Goal: Task Accomplishment & Management: Use online tool/utility

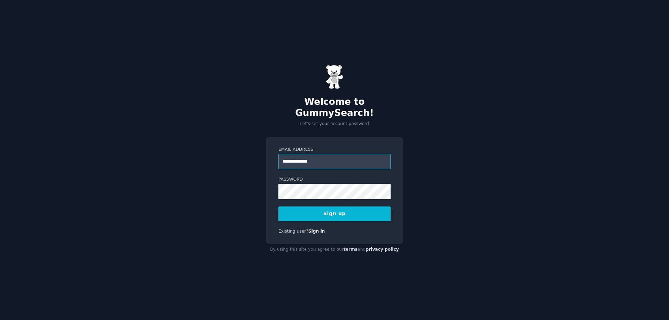
click at [356, 160] on input "**********" at bounding box center [334, 161] width 112 height 15
type input "**********"
click at [360, 207] on button "Sign up" at bounding box center [334, 214] width 112 height 15
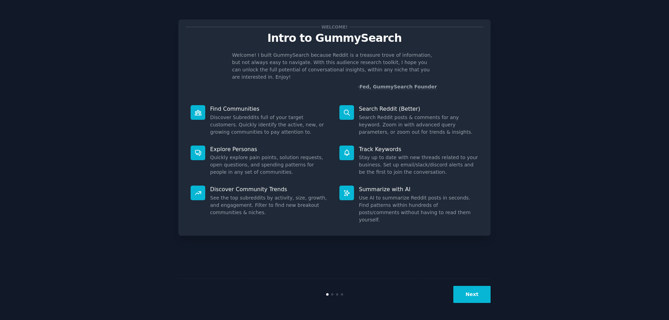
click at [476, 292] on button "Next" at bounding box center [471, 294] width 37 height 17
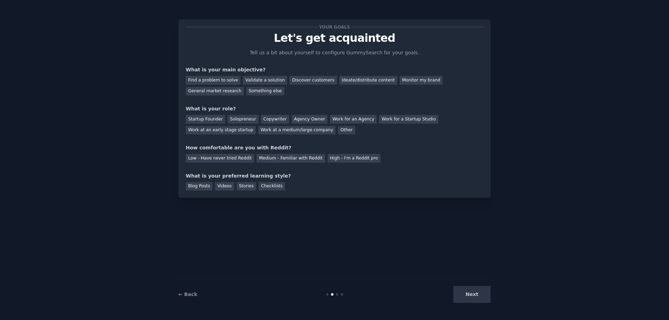
click at [479, 293] on div "Next" at bounding box center [438, 294] width 104 height 17
click at [401, 82] on div "Monitor my brand" at bounding box center [420, 80] width 43 height 9
click at [228, 78] on div "Find a problem to solve" at bounding box center [213, 80] width 55 height 9
click at [399, 78] on div "Monitor my brand" at bounding box center [420, 80] width 43 height 9
click at [258, 127] on div "Work at a medium/large company" at bounding box center [296, 130] width 77 height 9
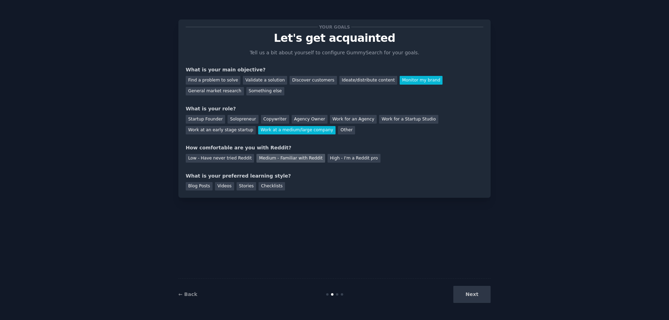
click at [302, 156] on div "Medium - Familiar with Reddit" at bounding box center [290, 158] width 68 height 9
click at [262, 186] on div "Checklists" at bounding box center [271, 186] width 26 height 9
click at [485, 296] on button "Next" at bounding box center [471, 294] width 37 height 17
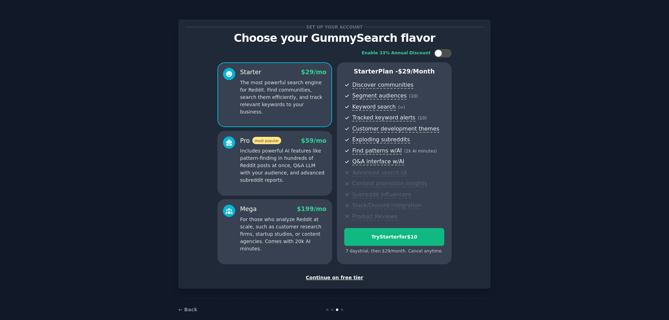
click at [330, 279] on div "Continue on free tier" at bounding box center [334, 277] width 297 height 7
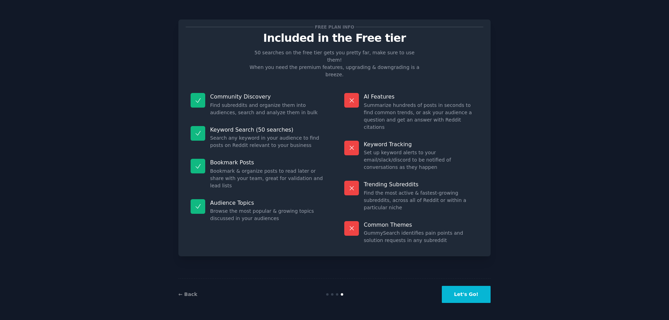
click at [459, 295] on button "Let's Go!" at bounding box center [466, 294] width 49 height 17
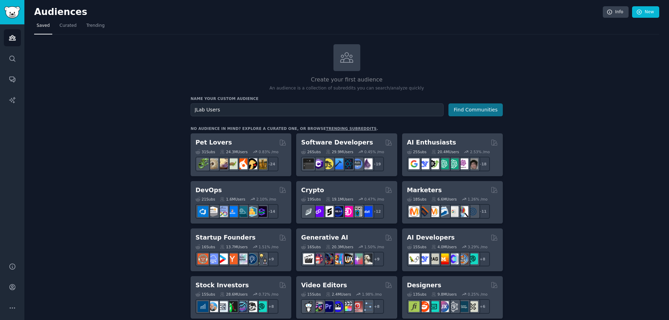
type input "JLab Users"
click at [491, 113] on button "Find Communities" at bounding box center [475, 109] width 54 height 13
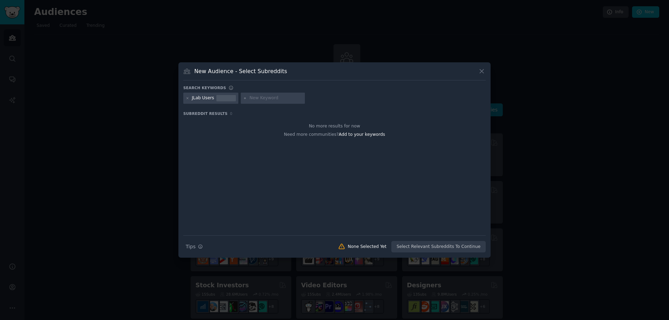
click at [290, 102] on div at bounding box center [273, 98] width 64 height 11
click at [267, 98] on input "text" at bounding box center [275, 98] width 53 height 6
type input "JLab"
click at [188, 98] on icon at bounding box center [188, 98] width 4 height 4
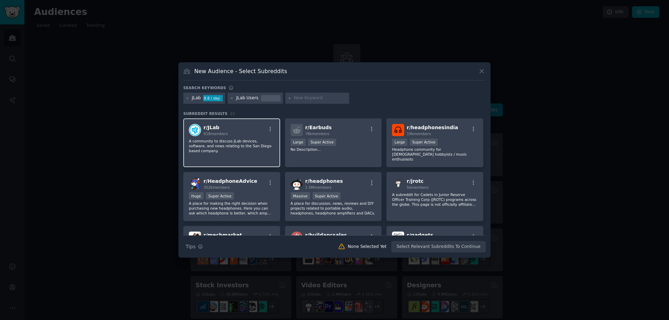
click at [236, 132] on div "r/ JLab 918 members" at bounding box center [232, 130] width 86 height 12
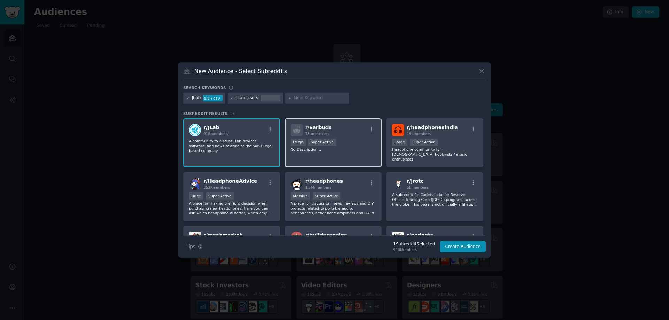
click at [350, 139] on div "10,000 - 100,000 members Large Super Active" at bounding box center [333, 143] width 86 height 9
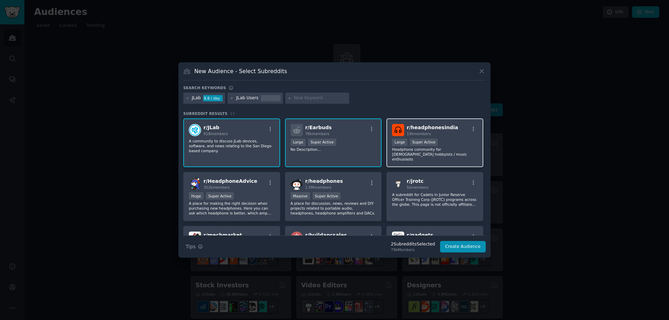
click at [452, 139] on div ">= 95th percentile for submissions / day Large Super Active" at bounding box center [435, 143] width 86 height 9
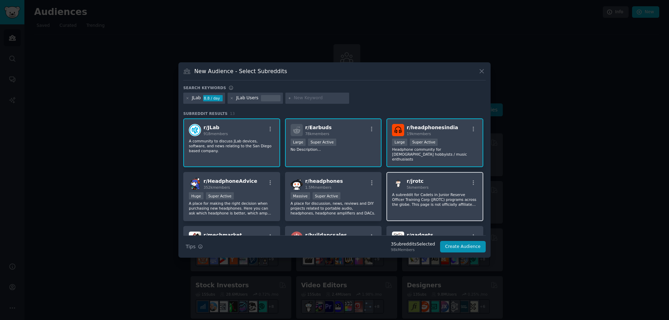
click at [439, 183] on div "r/ jrotc 5k members" at bounding box center [435, 184] width 86 height 12
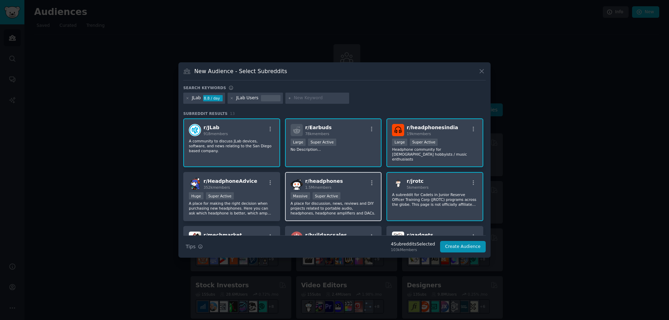
click at [365, 185] on div "r/ headphones 1.5M members" at bounding box center [333, 184] width 86 height 12
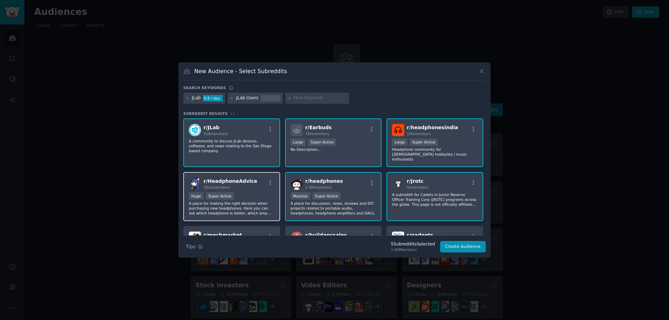
click at [273, 192] on div "Huge Super Active" at bounding box center [232, 196] width 86 height 9
click at [451, 181] on div "r/ jrotc 5k members" at bounding box center [435, 184] width 86 height 12
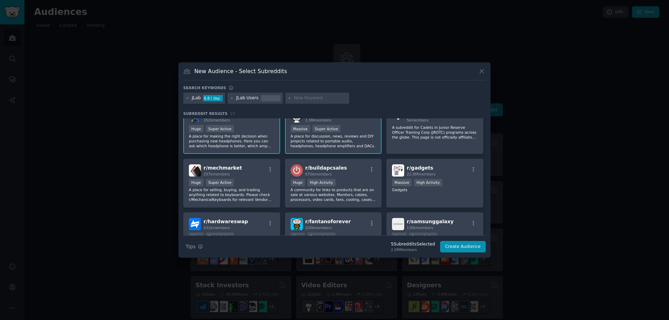
scroll to position [70, 0]
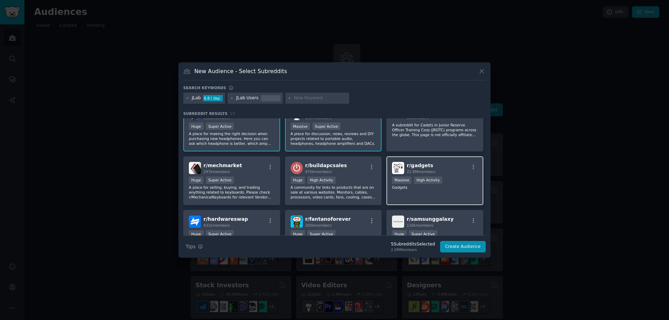
click at [413, 185] on p "Gadgets" at bounding box center [435, 187] width 86 height 5
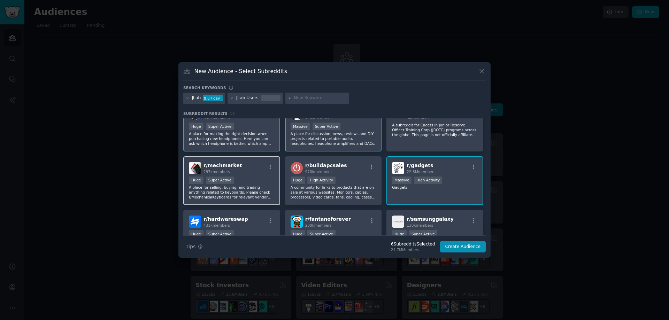
click at [257, 177] on div "Huge Super Active" at bounding box center [232, 181] width 86 height 9
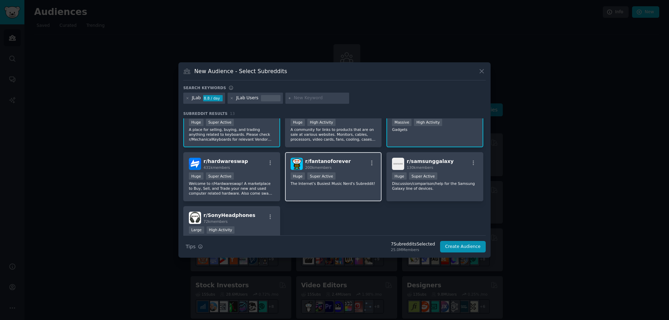
scroll to position [139, 0]
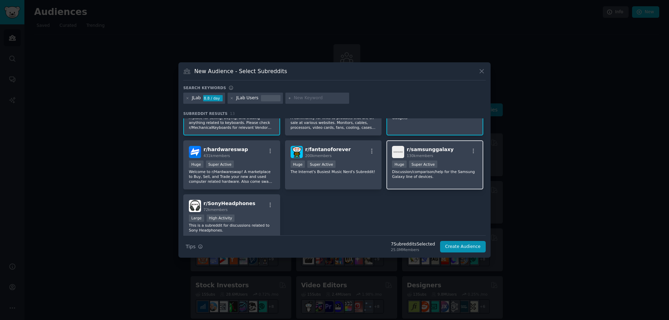
click at [434, 169] on p "Discussion/comparison/help for the Samsung Galaxy line of devices." at bounding box center [435, 174] width 86 height 10
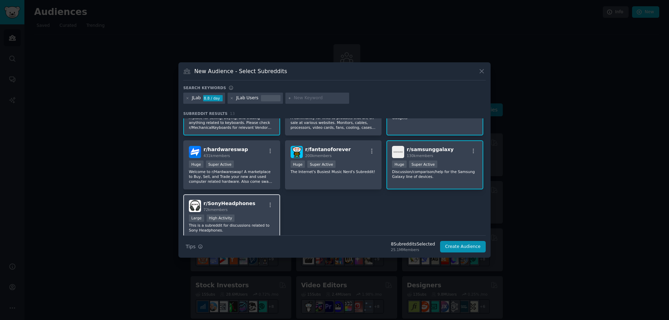
click at [255, 215] on div "Large High Activity" at bounding box center [232, 219] width 86 height 9
click at [457, 245] on button "Create Audience" at bounding box center [463, 247] width 46 height 12
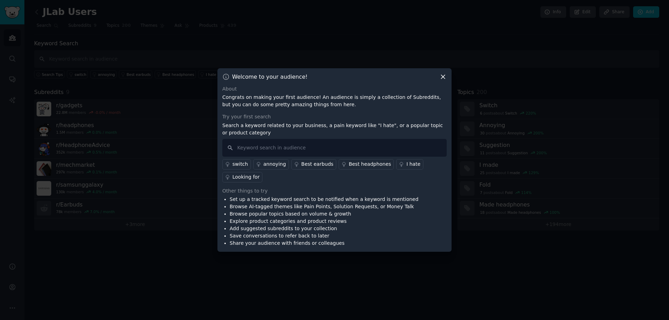
click at [306, 164] on div "Best earbuds" at bounding box center [317, 164] width 32 height 7
